Goal: Check status: Check status

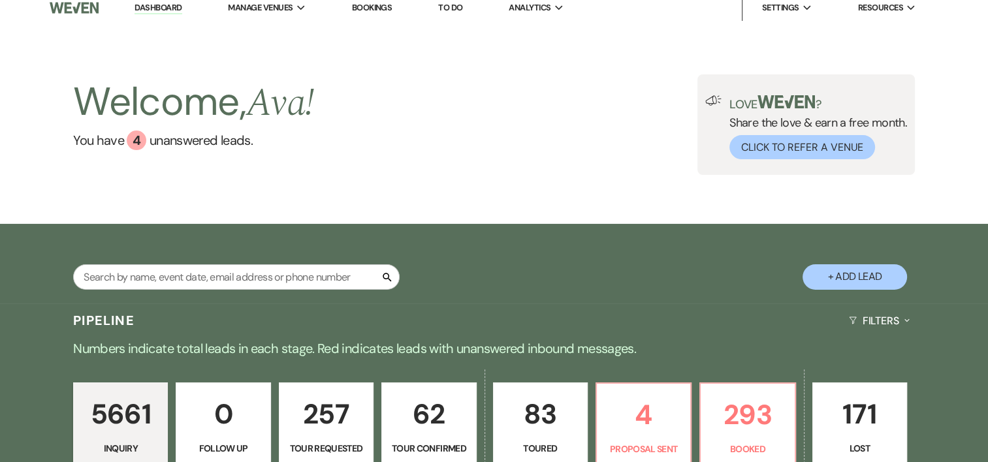
click at [379, 8] on link "Bookings" at bounding box center [371, 7] width 40 height 11
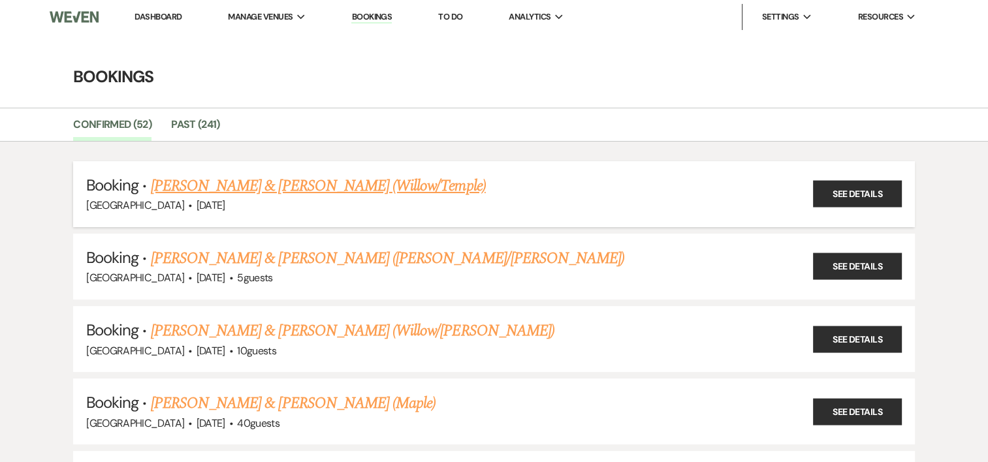
click at [310, 188] on link "[PERSON_NAME] & [PERSON_NAME] (Willow/Temple)" at bounding box center [318, 186] width 335 height 24
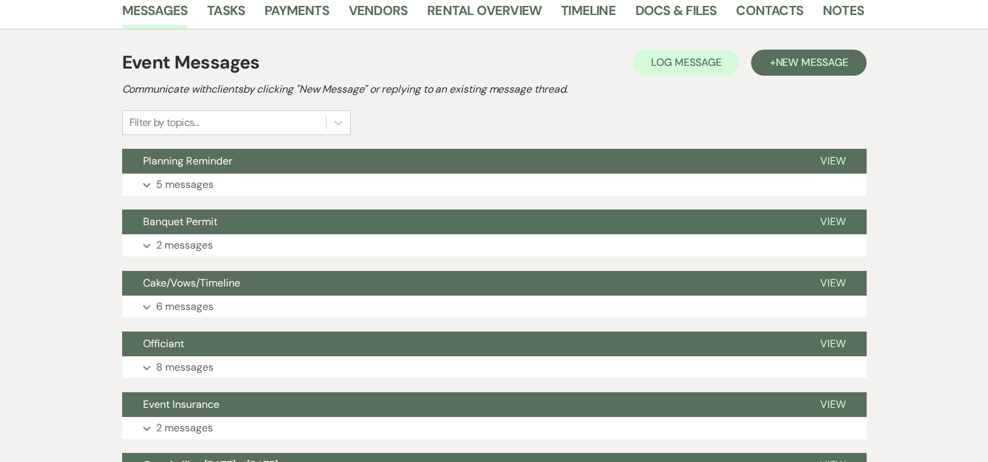
scroll to position [282, 0]
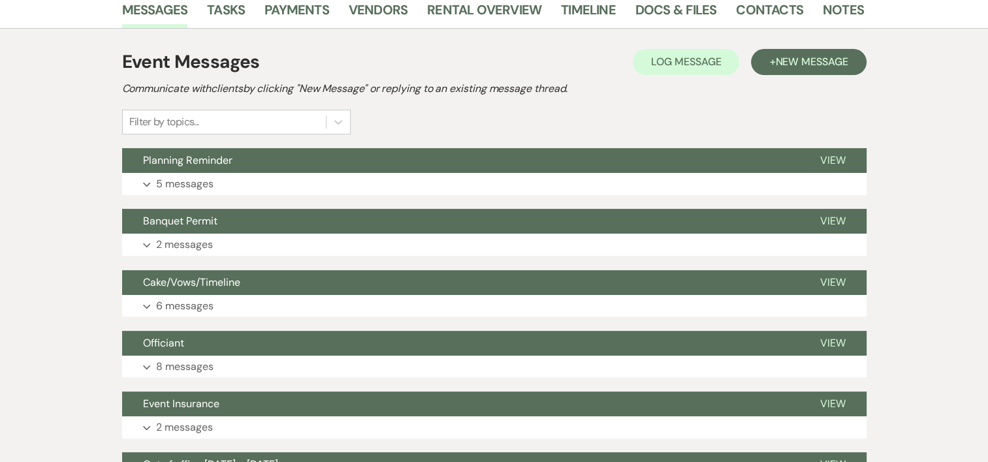
click at [310, 188] on button "Expand 5 messages" at bounding box center [494, 184] width 745 height 22
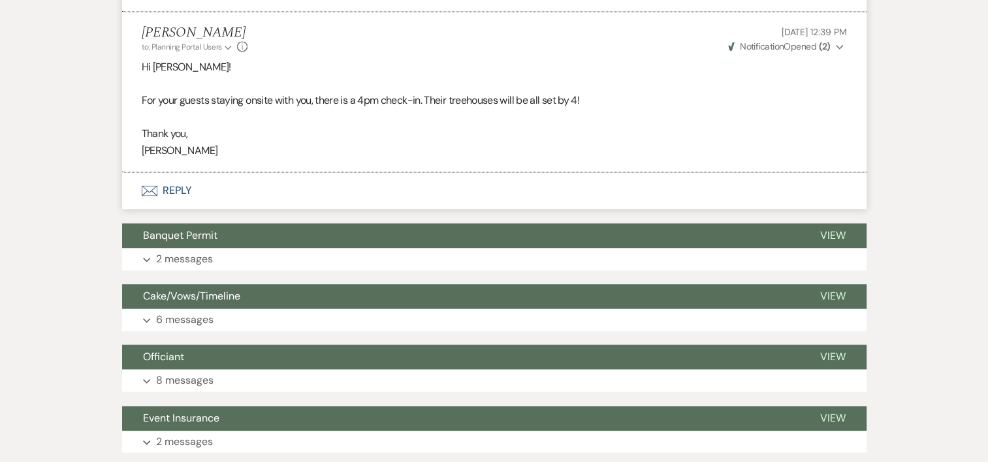
scroll to position [1898, 0]
